Goal: Task Accomplishment & Management: Use online tool/utility

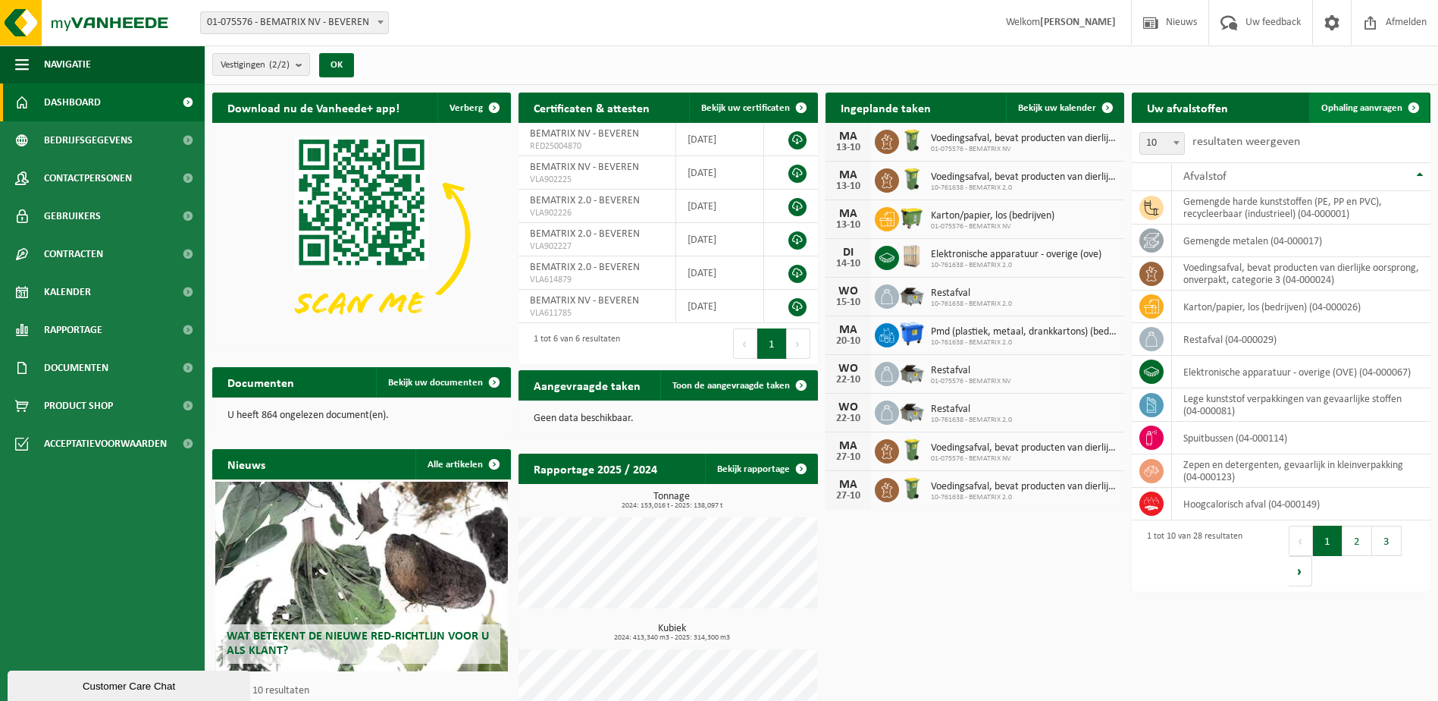
click at [1364, 108] on span "Ophaling aanvragen" at bounding box center [1361, 108] width 81 height 10
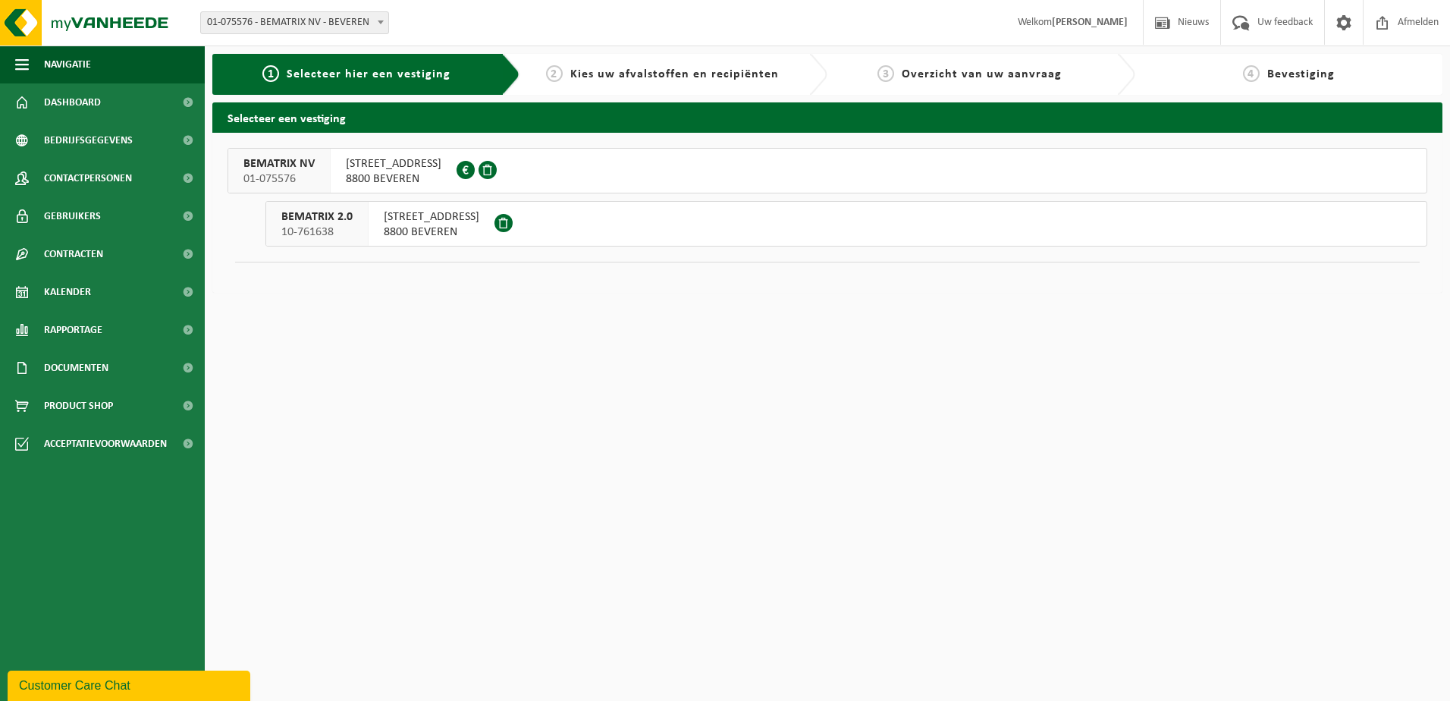
click at [439, 212] on span "INDUSTRIEWEG 47" at bounding box center [432, 216] width 96 height 15
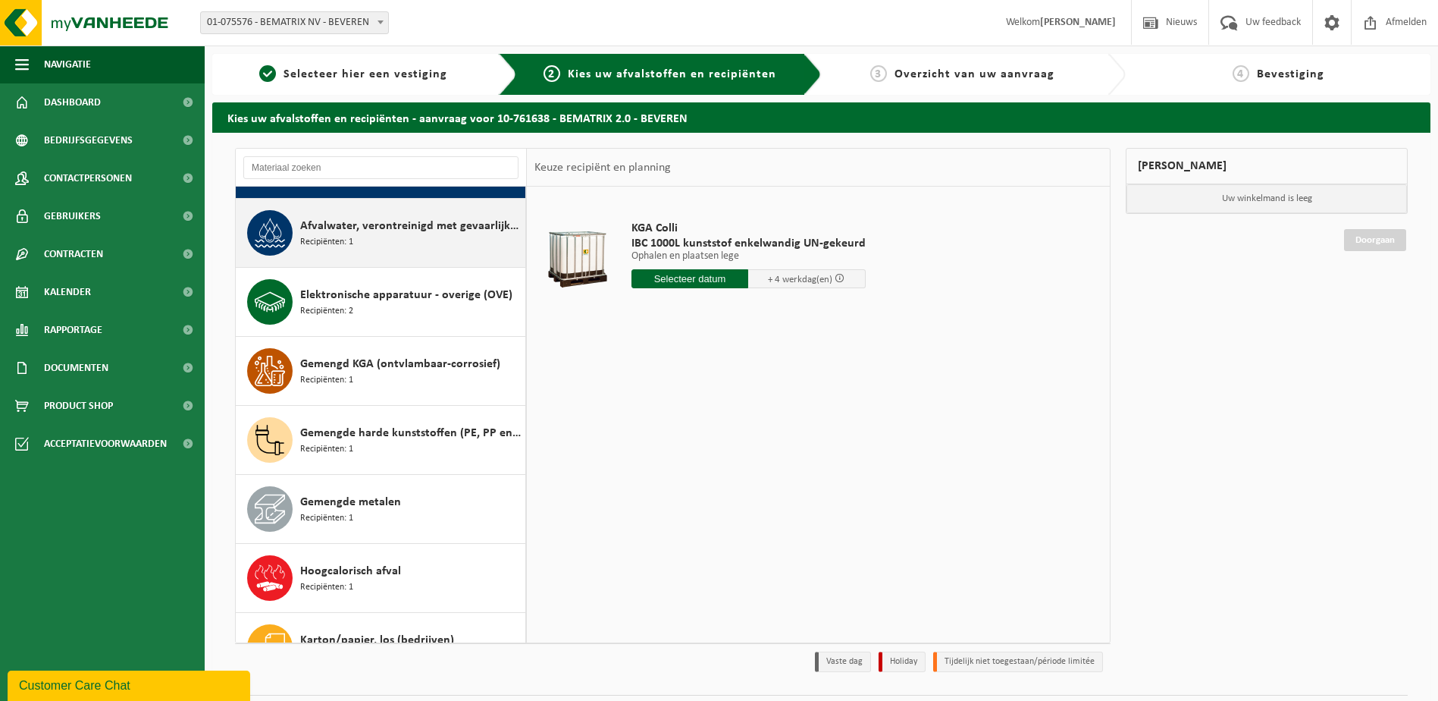
scroll to position [152, 0]
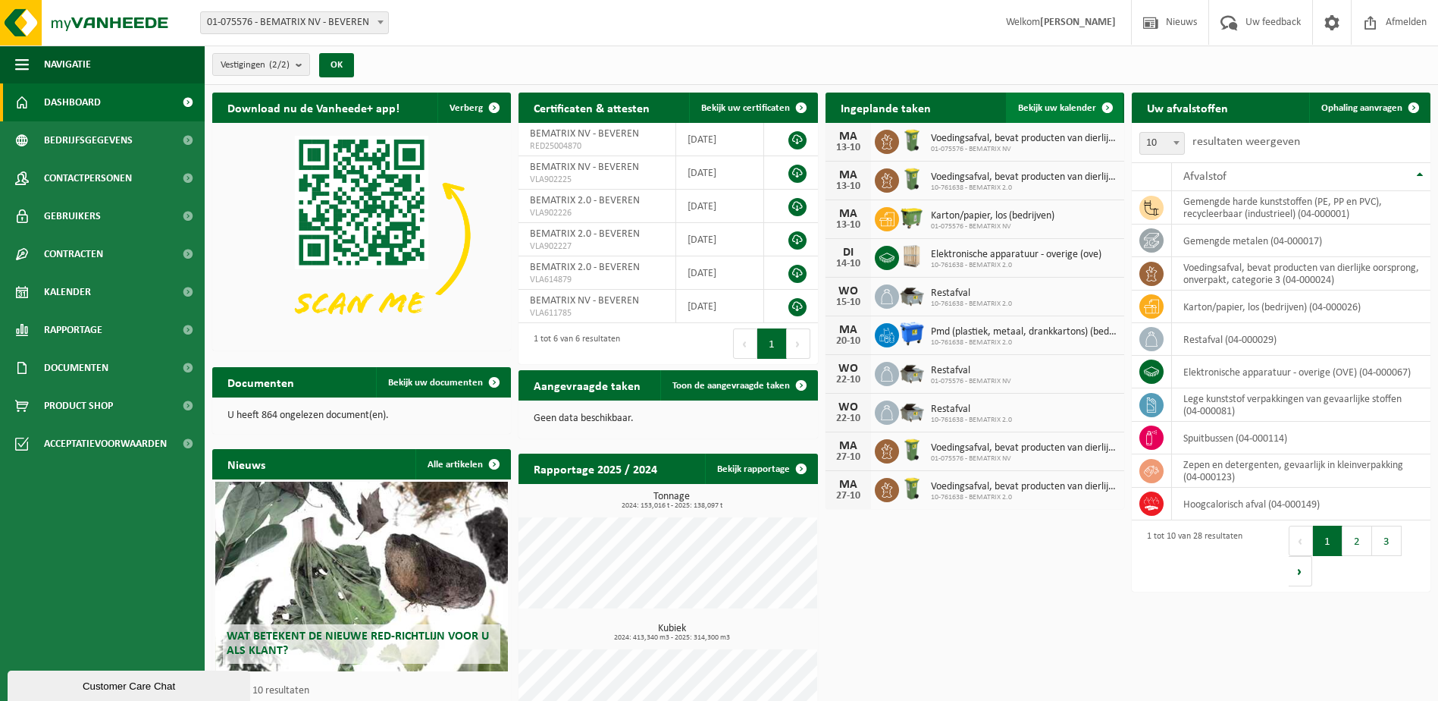
click at [1042, 99] on link "Bekijk uw kalender" at bounding box center [1064, 107] width 117 height 30
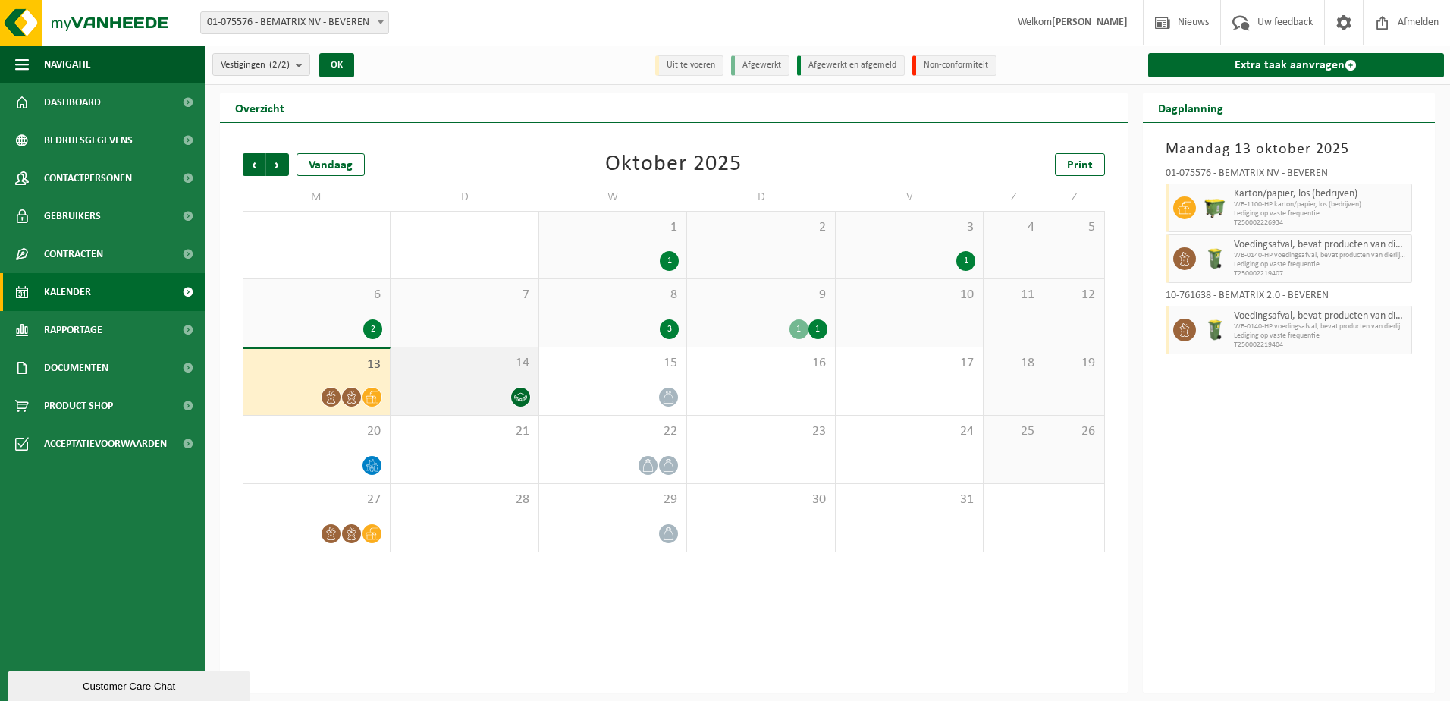
click at [518, 400] on icon at bounding box center [520, 396] width 13 height 13
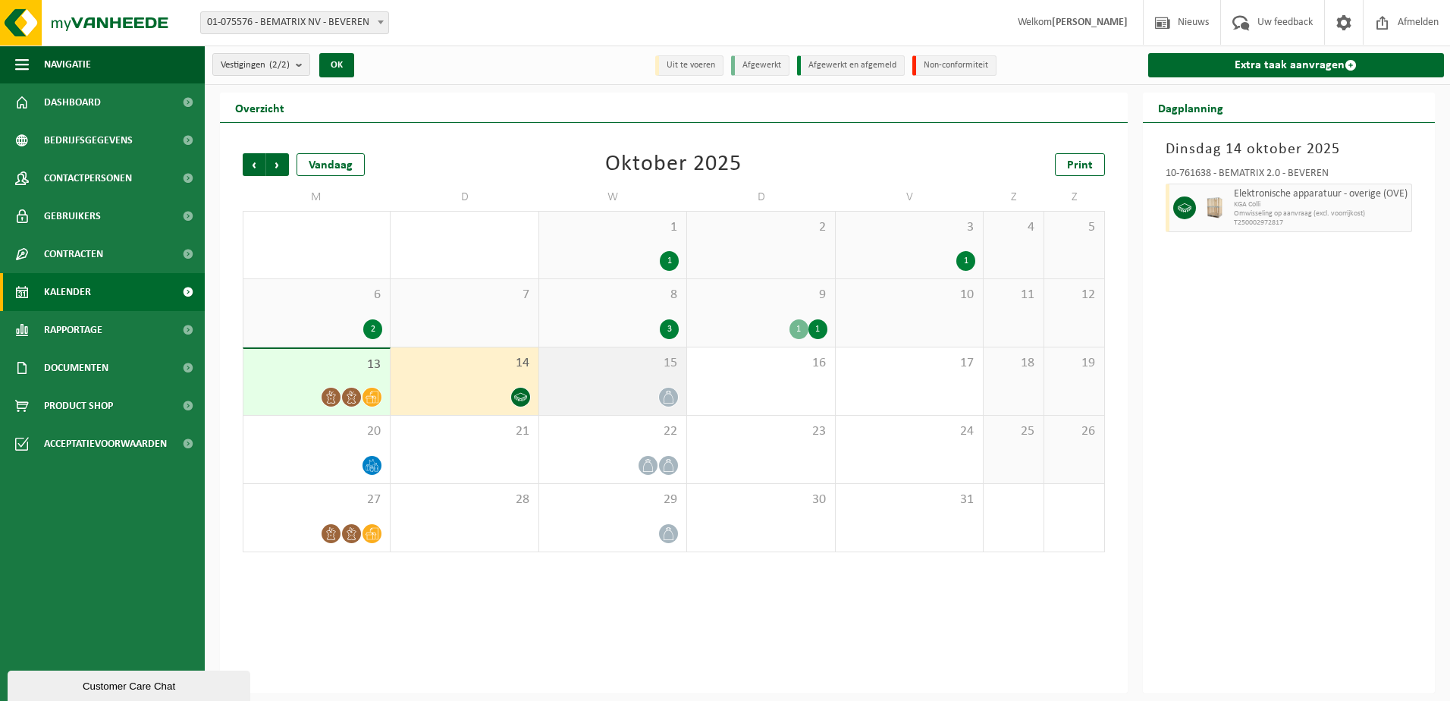
click at [663, 397] on icon at bounding box center [668, 396] width 13 height 13
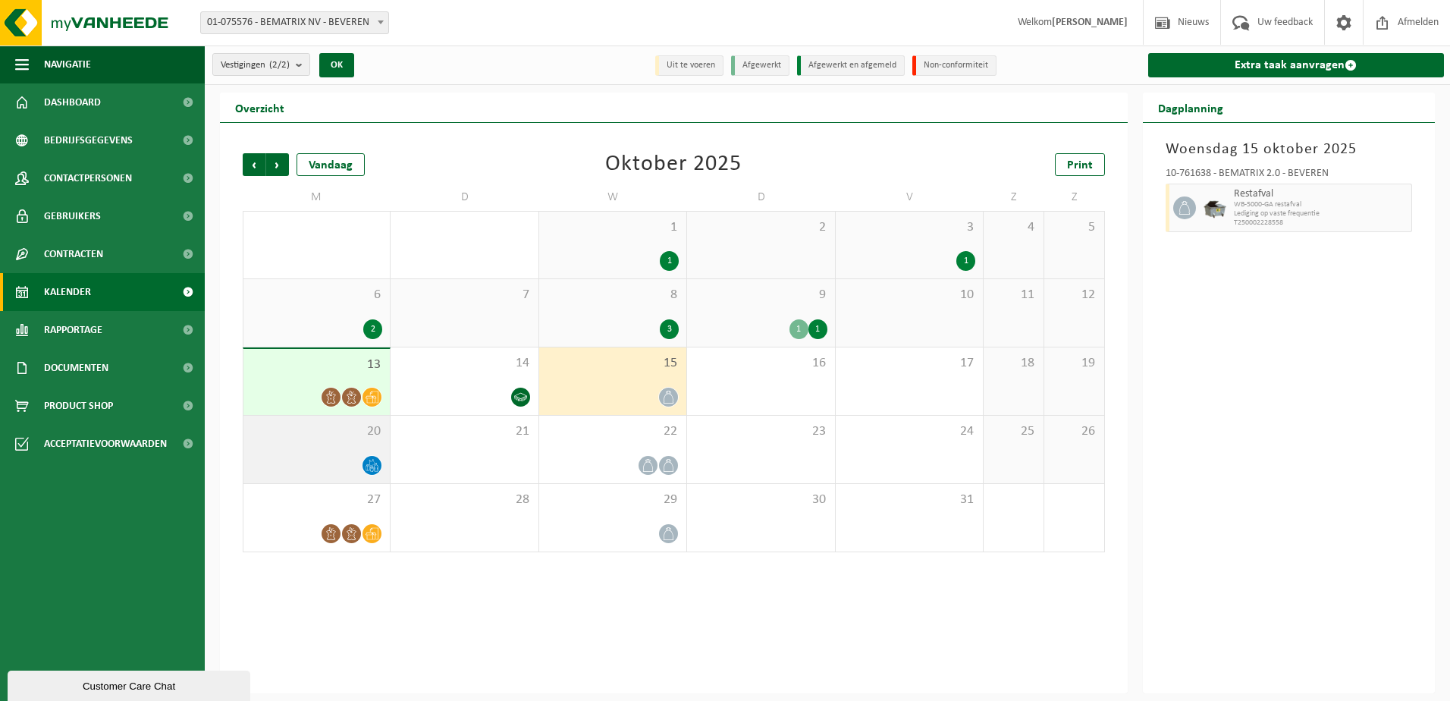
click at [378, 463] on icon at bounding box center [371, 465] width 13 height 13
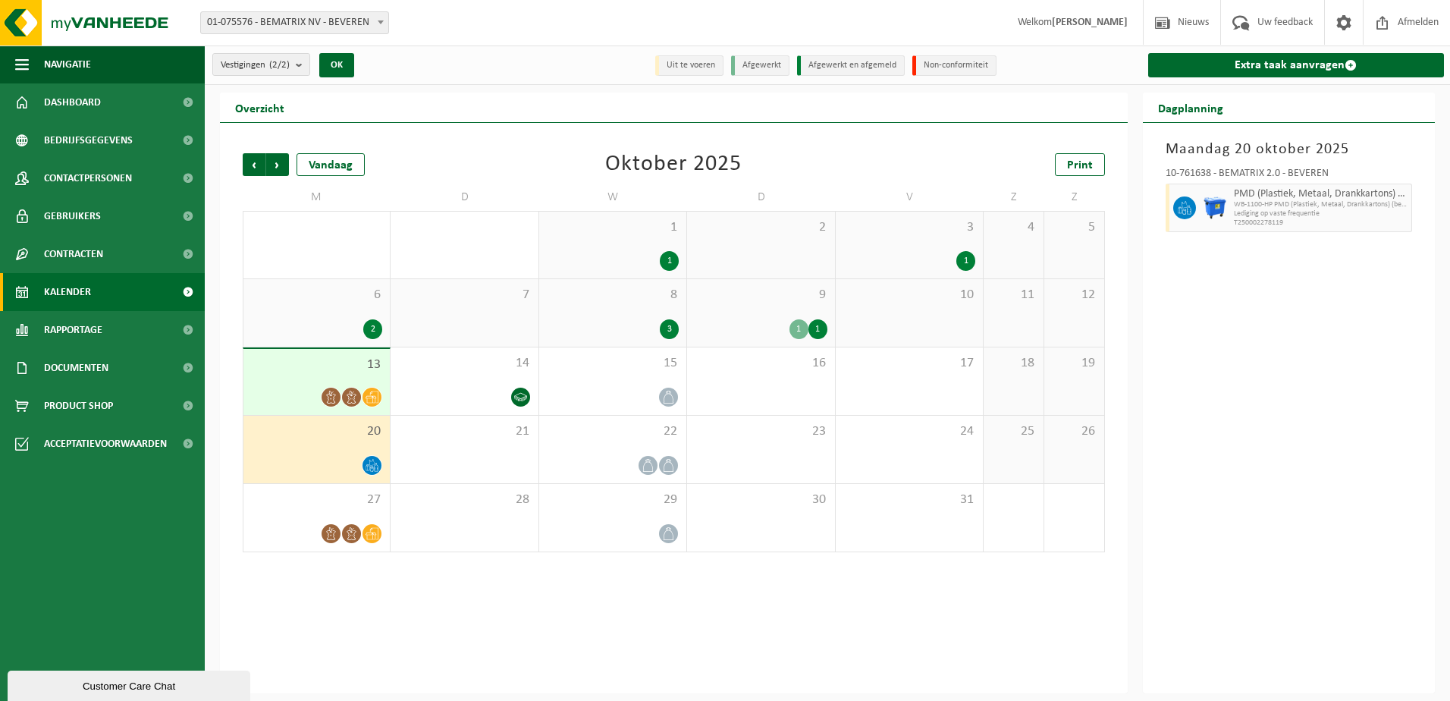
click at [358, 398] on icon at bounding box center [351, 396] width 13 height 13
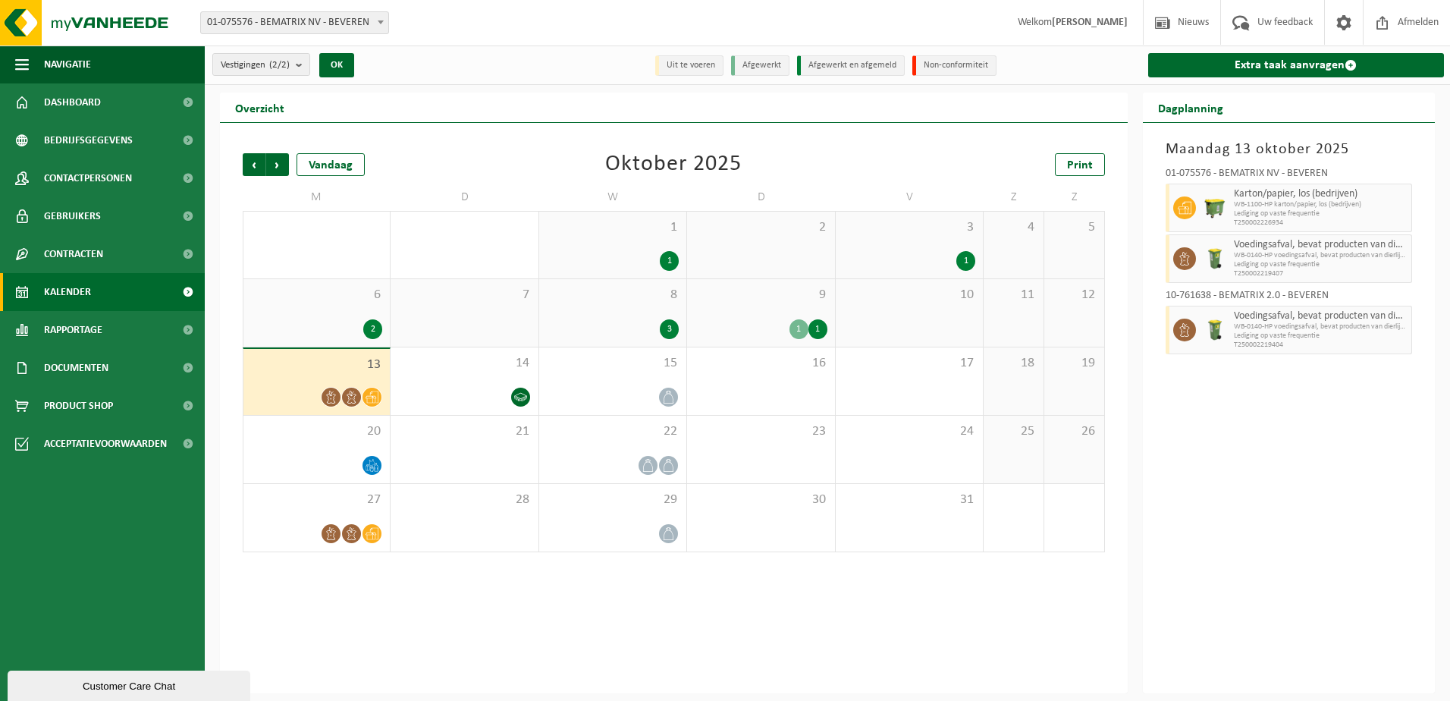
click at [810, 322] on div "1" at bounding box center [817, 329] width 19 height 20
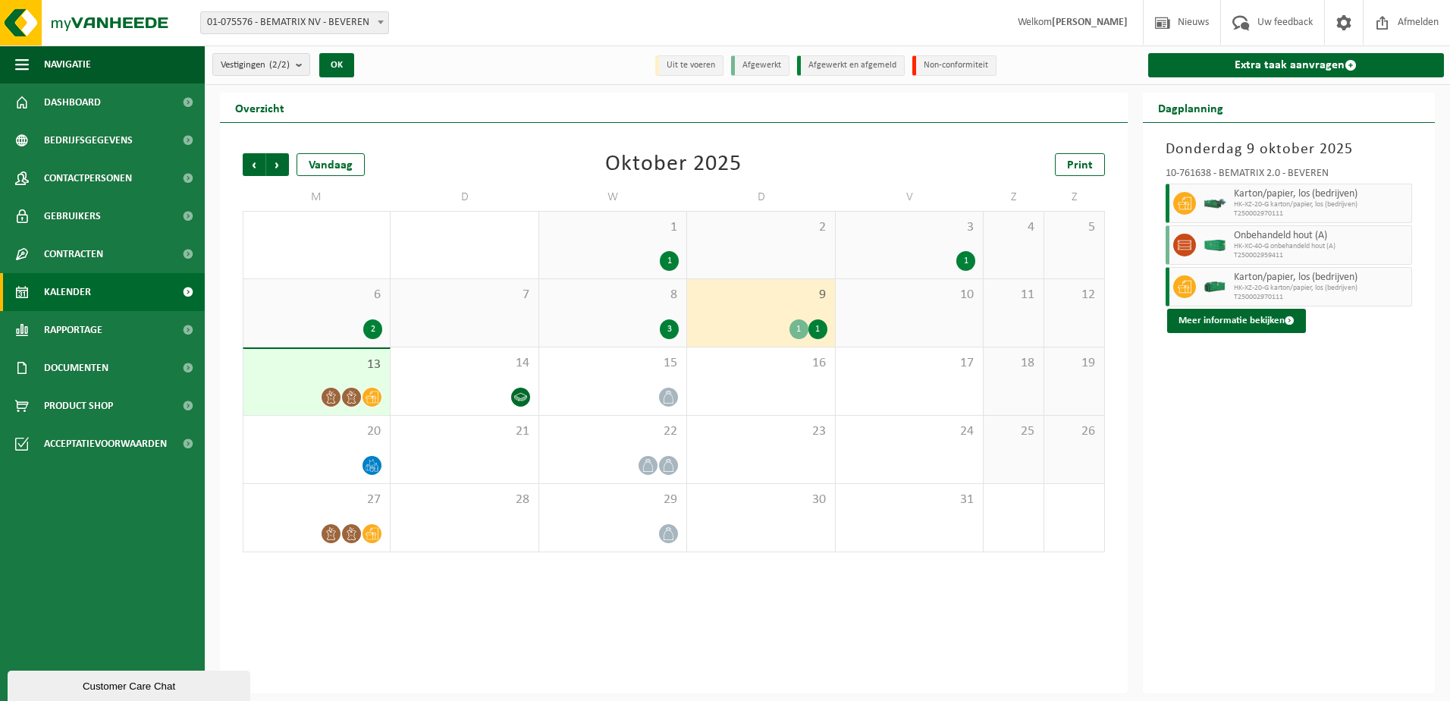
click at [816, 331] on div "1" at bounding box center [817, 329] width 19 height 20
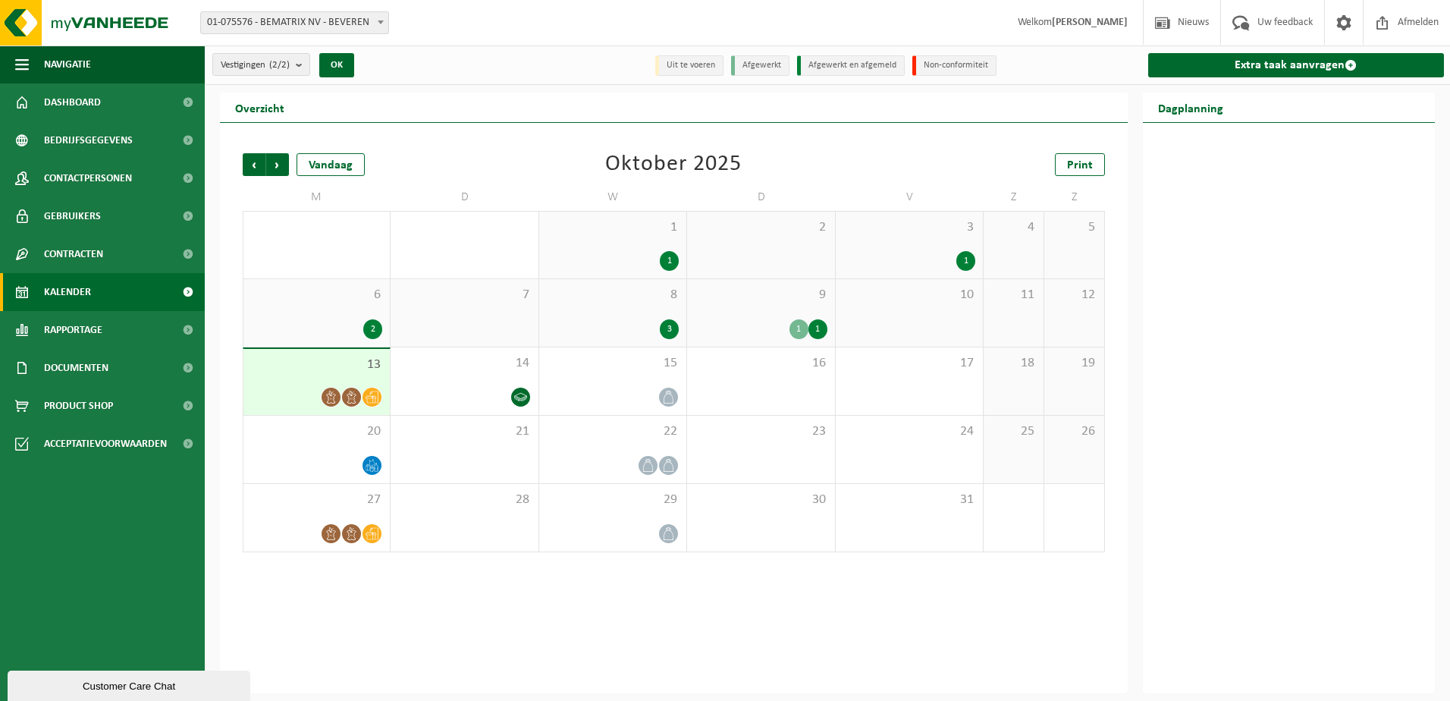
click at [799, 333] on div "1" at bounding box center [798, 329] width 19 height 20
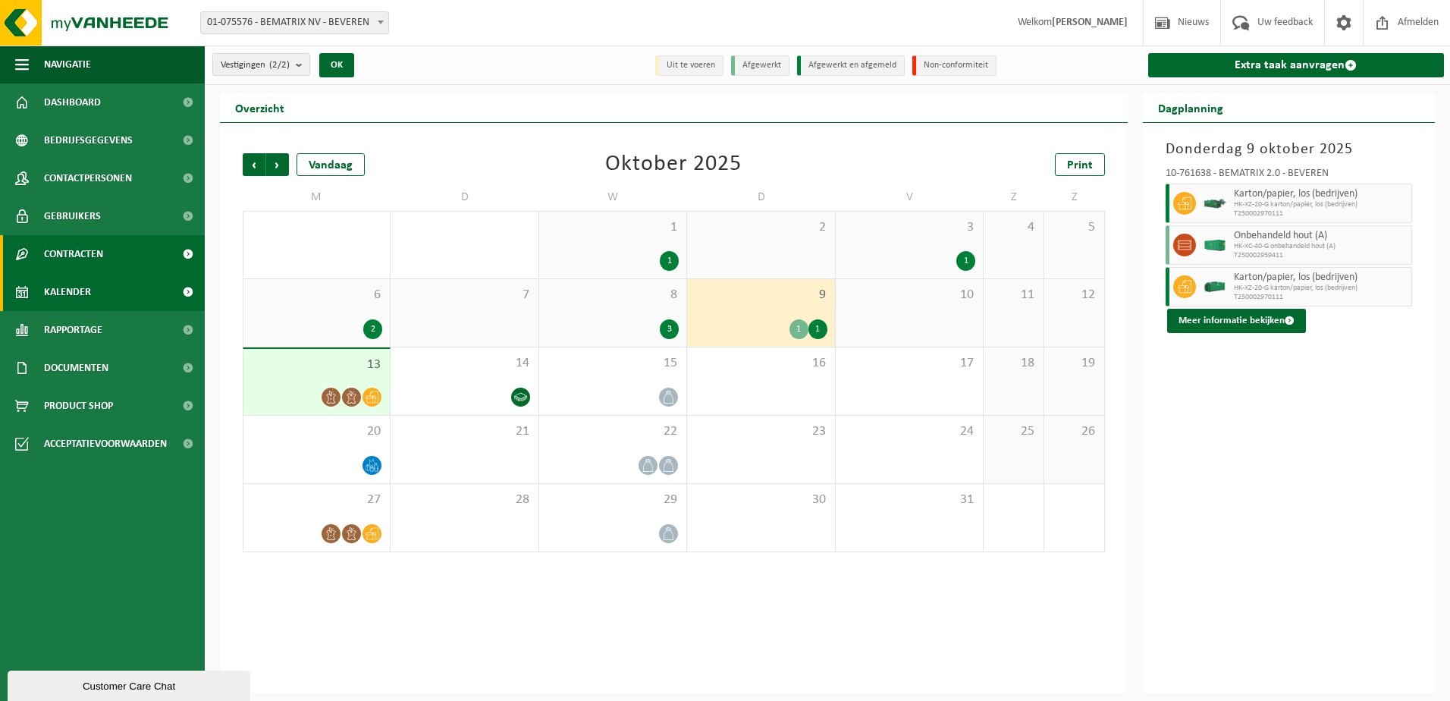
click at [72, 255] on span "Contracten" at bounding box center [73, 254] width 59 height 38
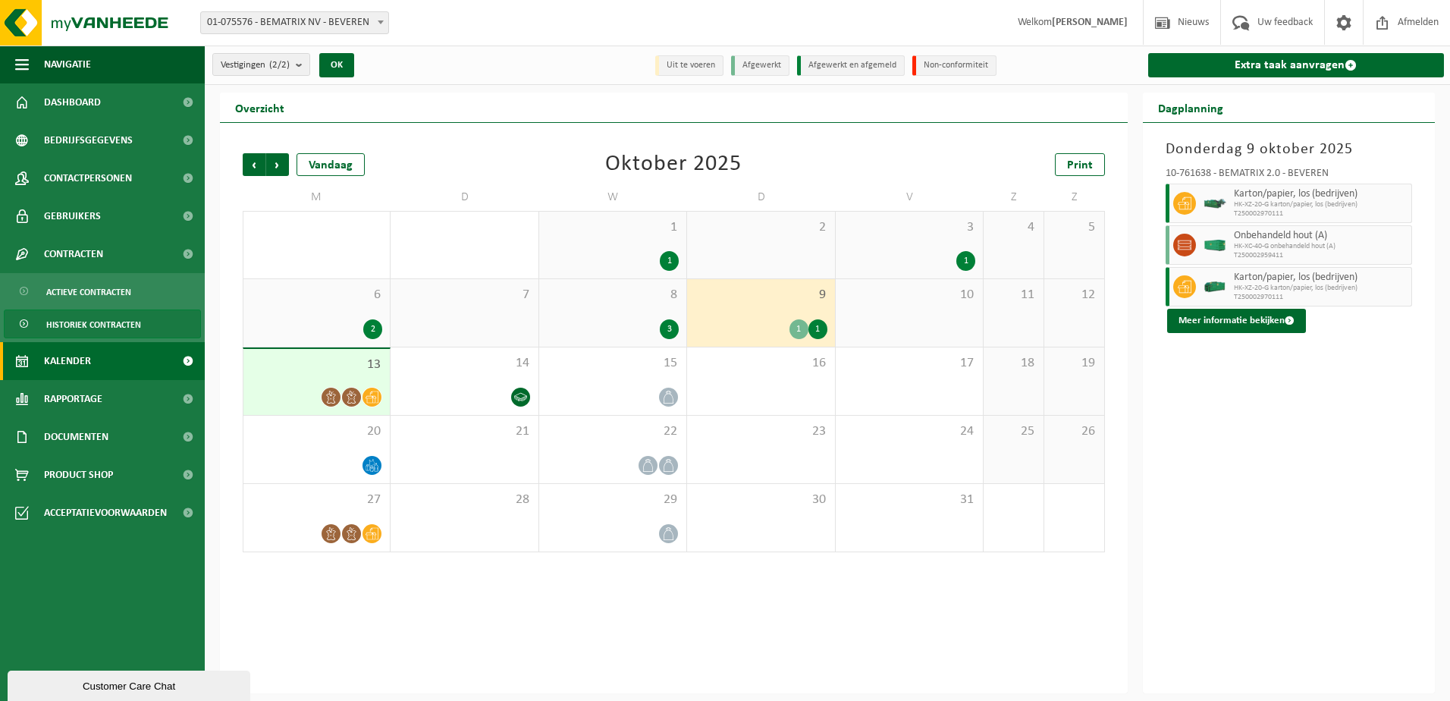
click at [114, 324] on span "Historiek contracten" at bounding box center [93, 324] width 95 height 29
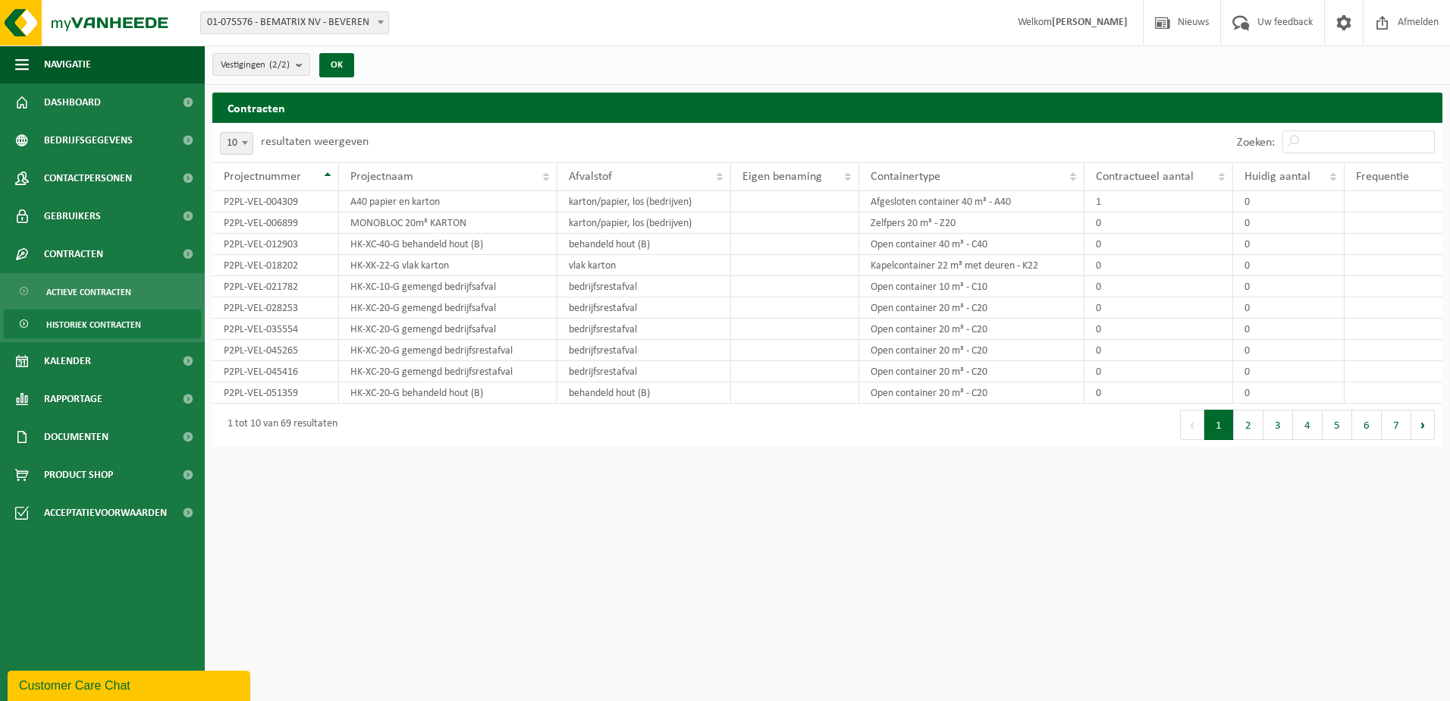
click at [125, 321] on span "Historiek contracten" at bounding box center [93, 324] width 95 height 29
click at [1411, 176] on div "Frequentie" at bounding box center [1389, 177] width 67 height 12
click at [1252, 428] on button "2" at bounding box center [1248, 424] width 30 height 30
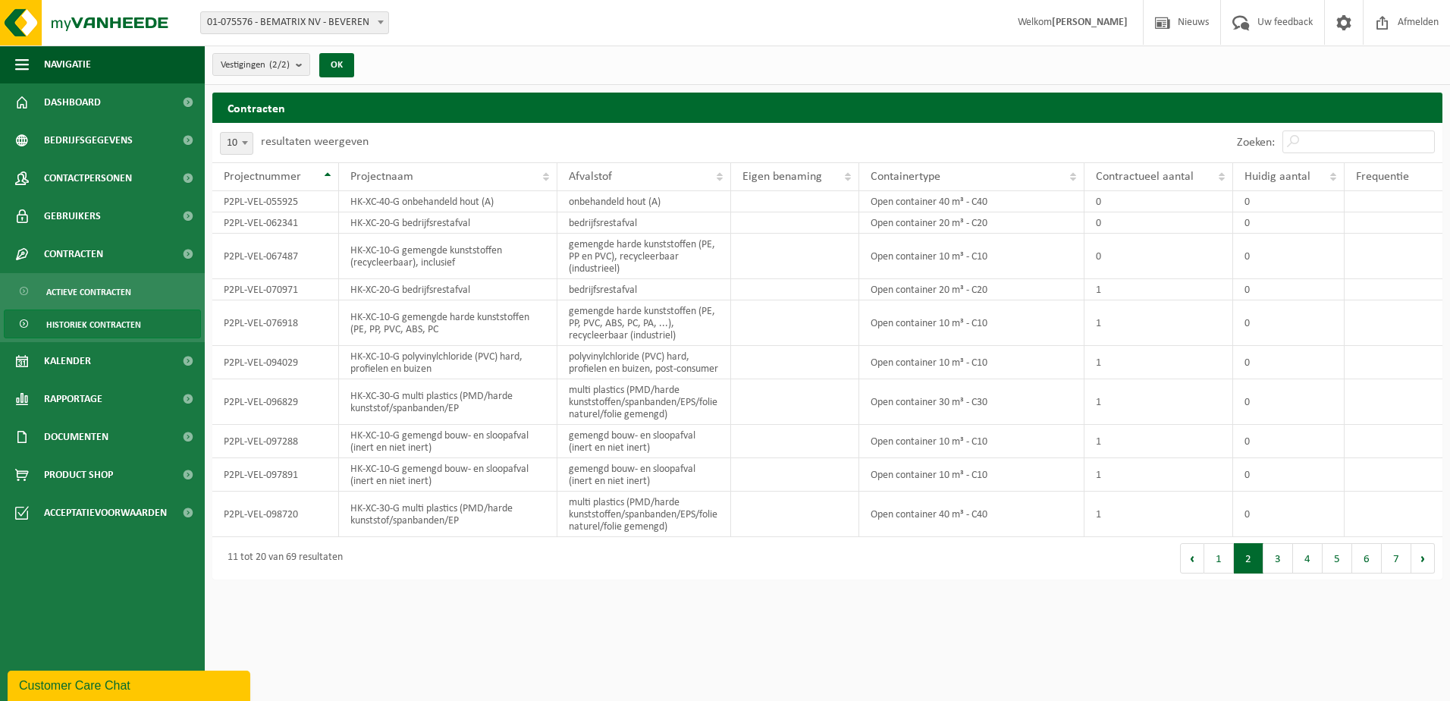
click at [99, 317] on span "Historiek contracten" at bounding box center [93, 324] width 95 height 29
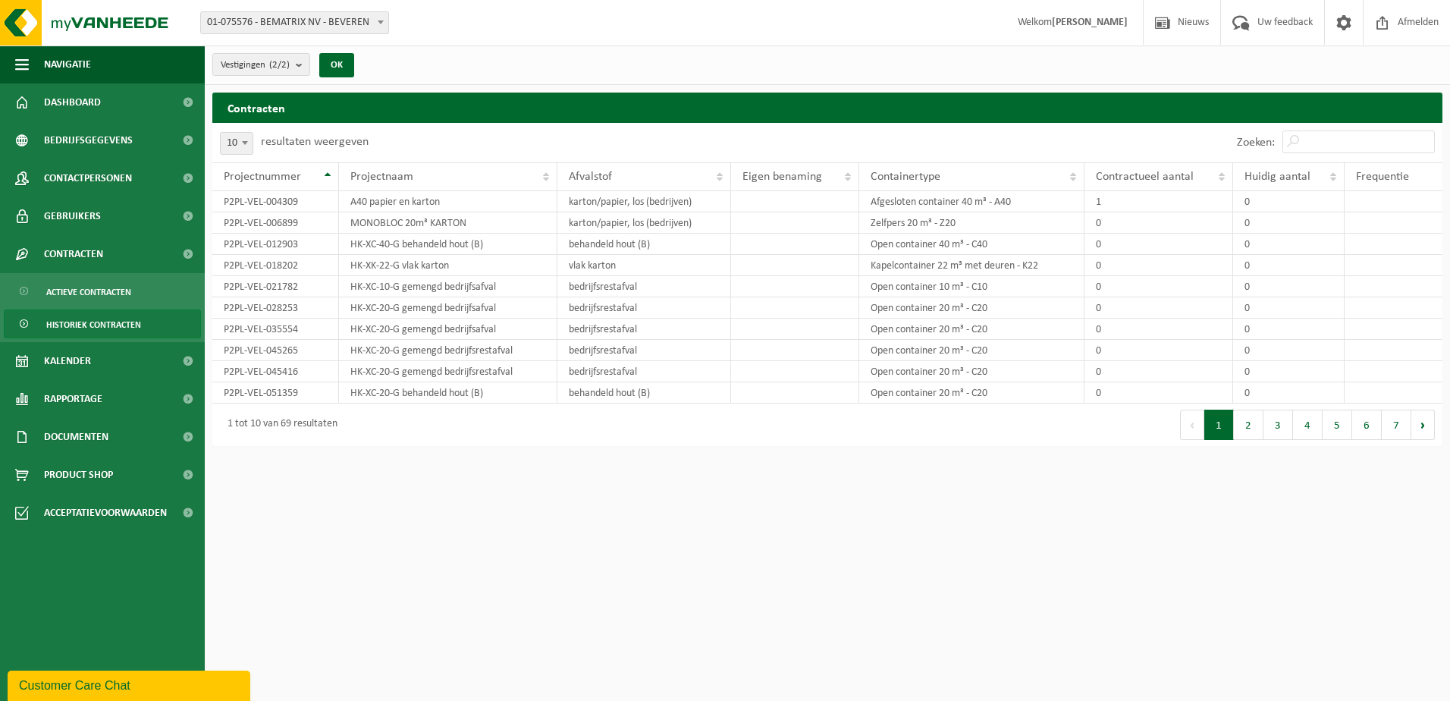
click at [22, 327] on span at bounding box center [25, 324] width 12 height 29
click at [1240, 422] on button "2" at bounding box center [1248, 424] width 30 height 30
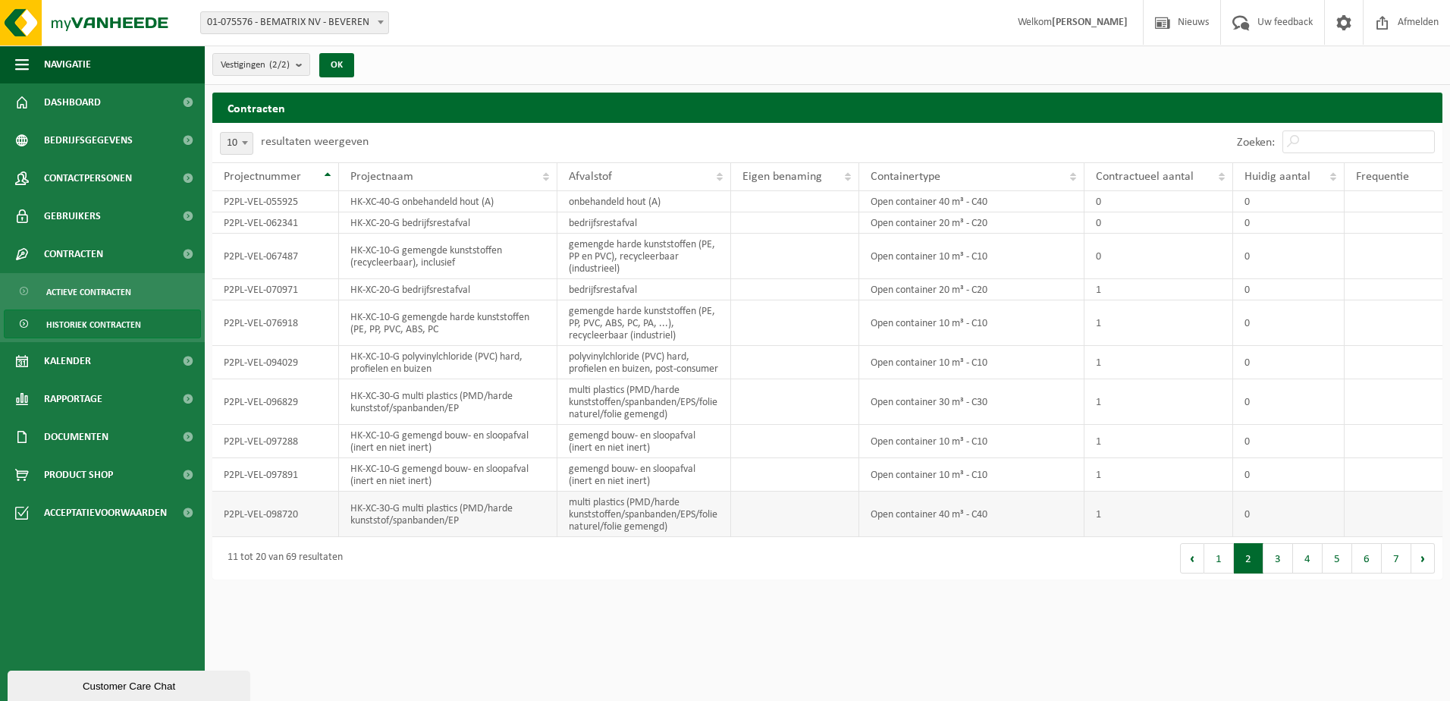
click at [688, 520] on td "multi plastics (PMD/harde kunststoffen/spanbanden/EPS/folie naturel/folie gemen…" at bounding box center [644, 513] width 174 height 45
drag, startPoint x: 688, startPoint y: 520, endPoint x: 616, endPoint y: 585, distance: 97.2
click at [621, 586] on div "Contracten Even geduld. Door de grote hoeveelheid gegevens duurt het laden even…" at bounding box center [827, 339] width 1245 height 494
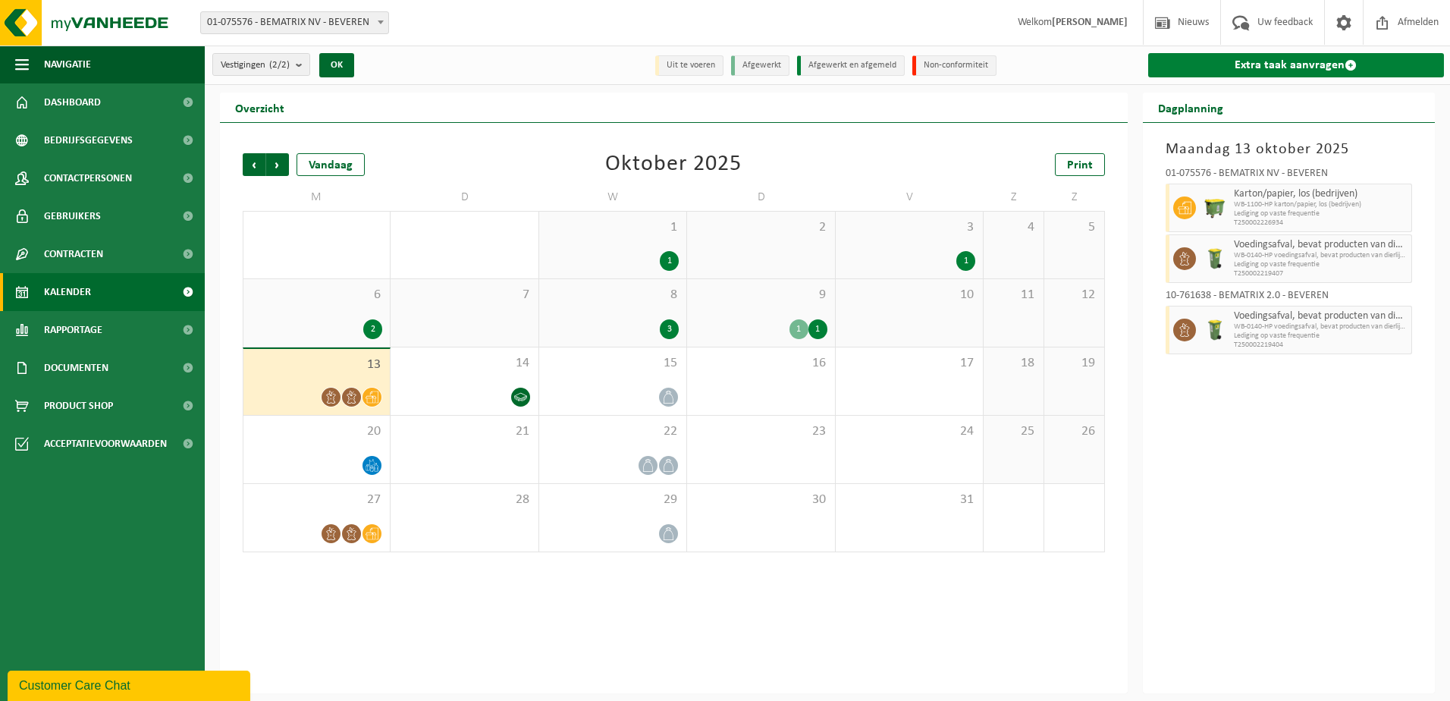
click at [1237, 61] on link "Extra taak aanvragen" at bounding box center [1296, 65] width 296 height 24
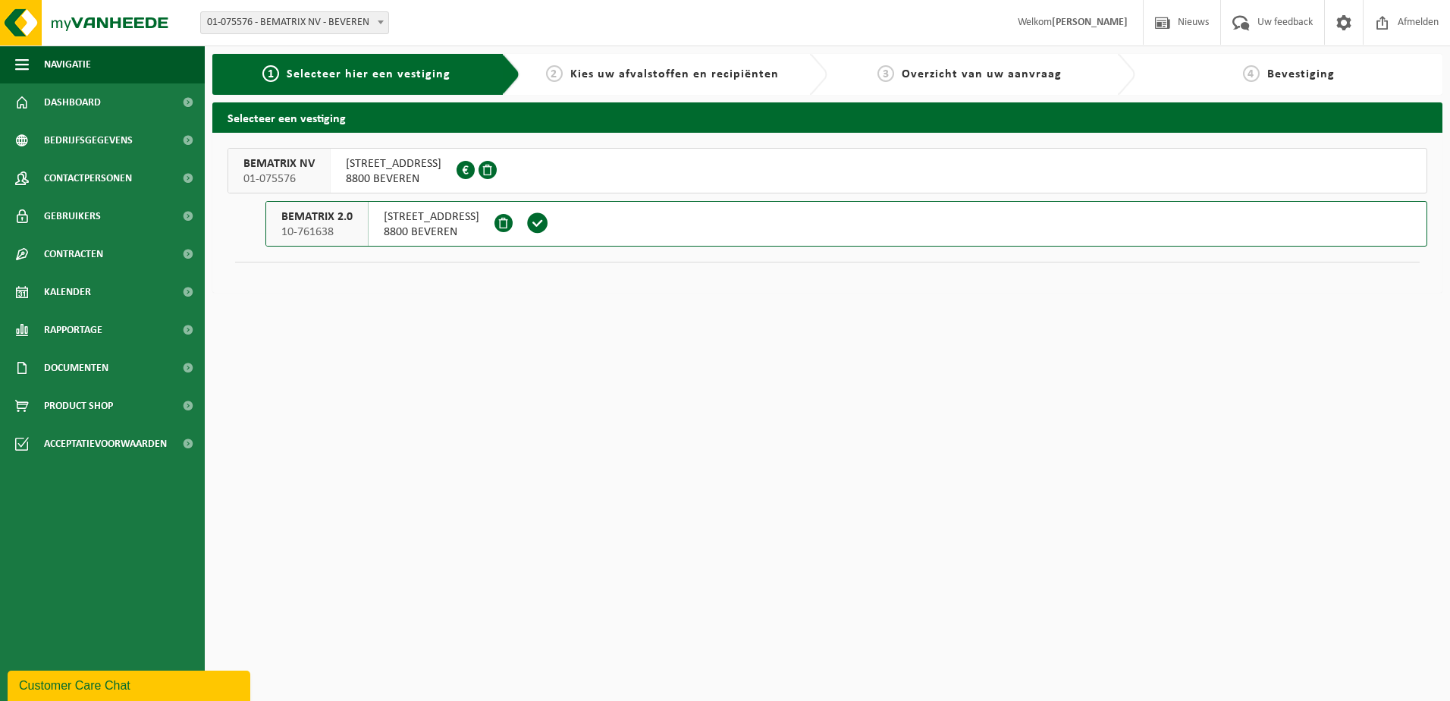
click at [461, 232] on span "8800 BEVEREN" at bounding box center [432, 231] width 96 height 15
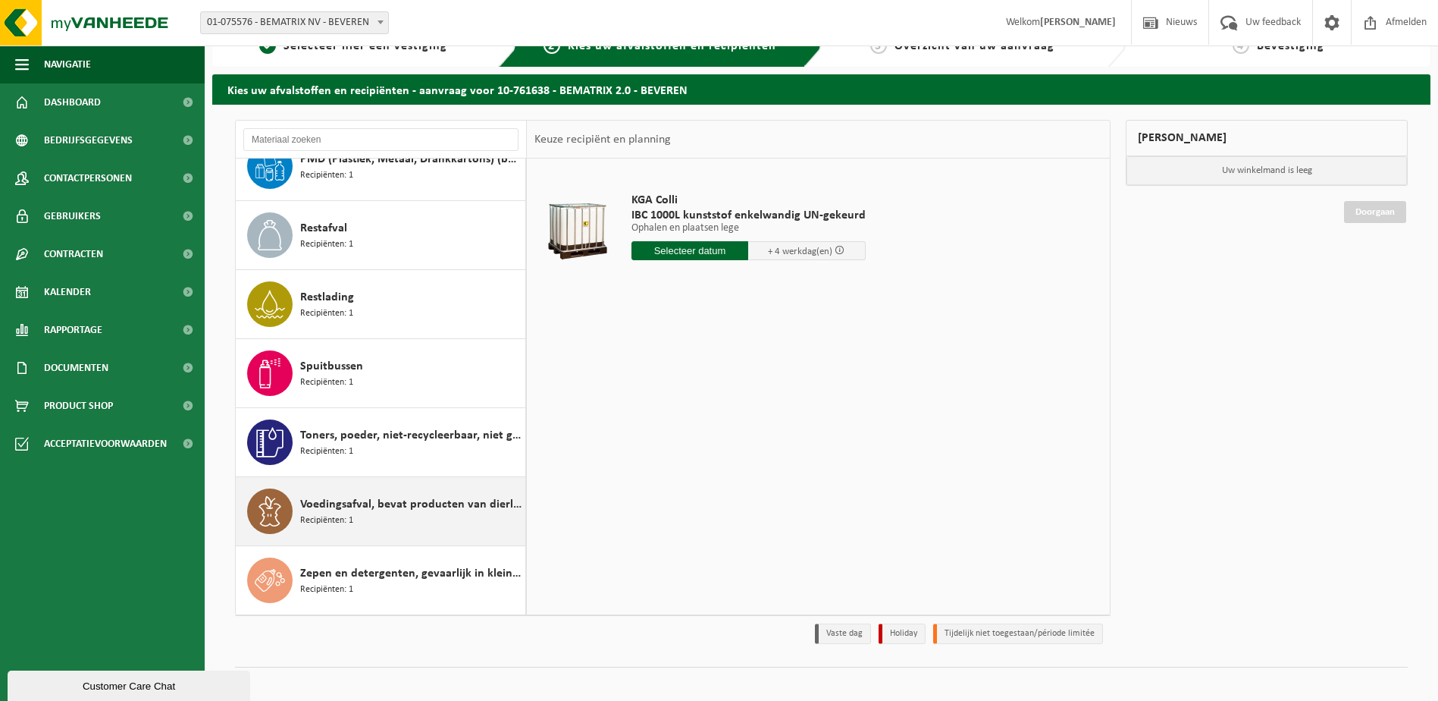
scroll to position [40, 0]
